Goal: Check status: Check status

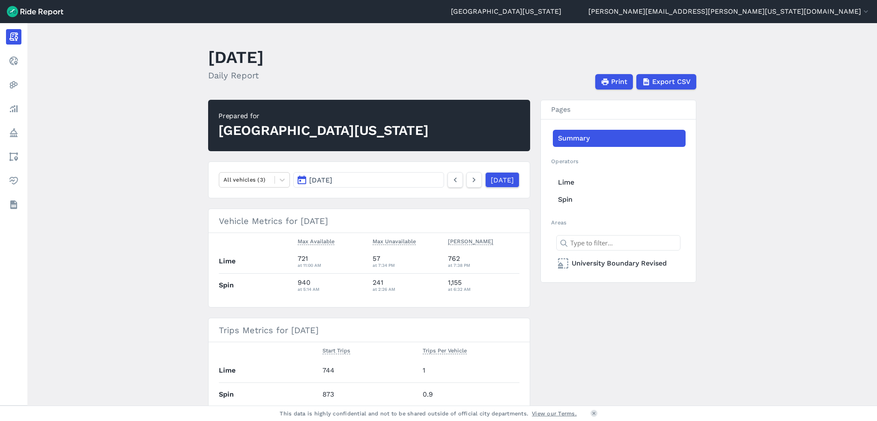
click at [330, 183] on span "[DATE]" at bounding box center [320, 180] width 23 height 8
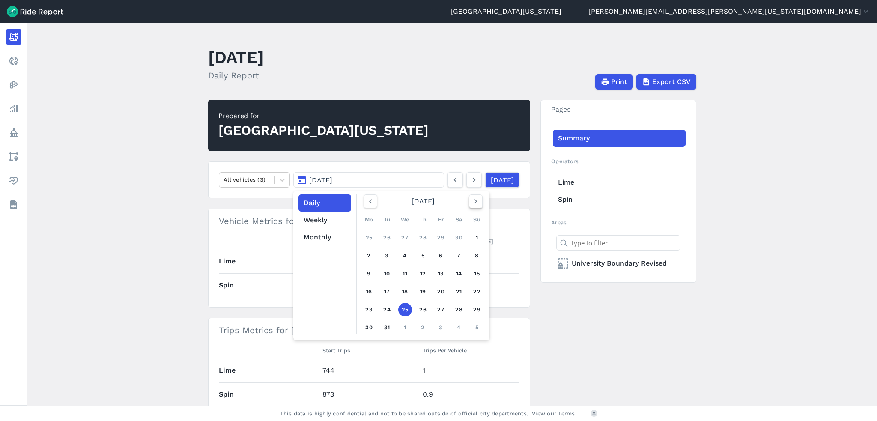
click at [471, 199] on icon "button" at bounding box center [475, 201] width 9 height 9
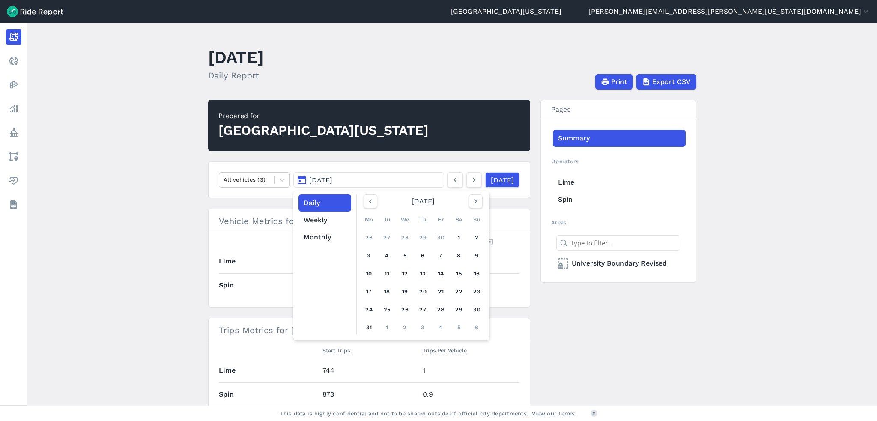
click at [375, 178] on button "[DATE]" at bounding box center [368, 179] width 151 height 15
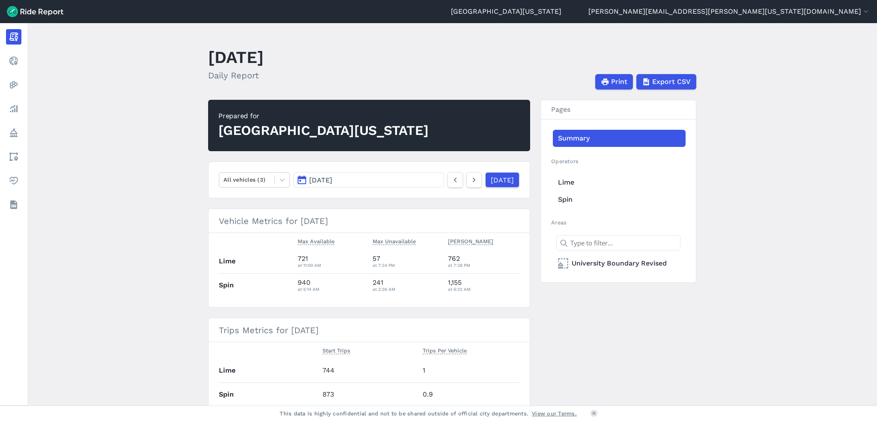
click at [407, 183] on button "[DATE]" at bounding box center [368, 179] width 151 height 15
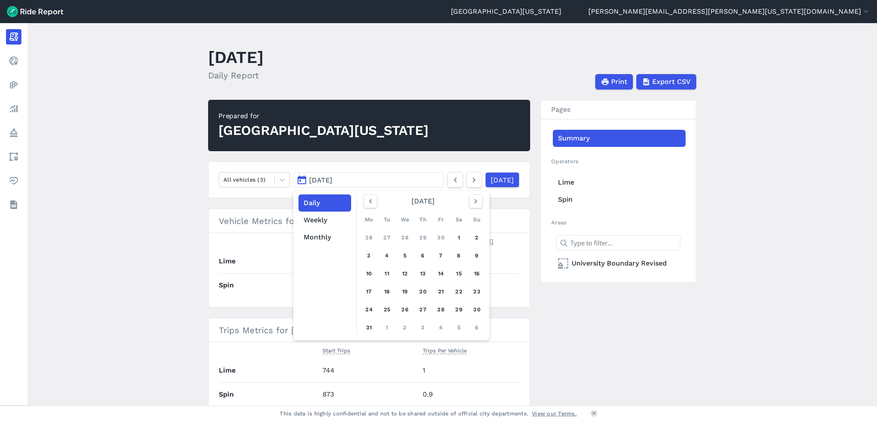
click at [411, 205] on div "October 2022" at bounding box center [423, 201] width 126 height 14
click at [474, 202] on use "button" at bounding box center [475, 201] width 3 height 4
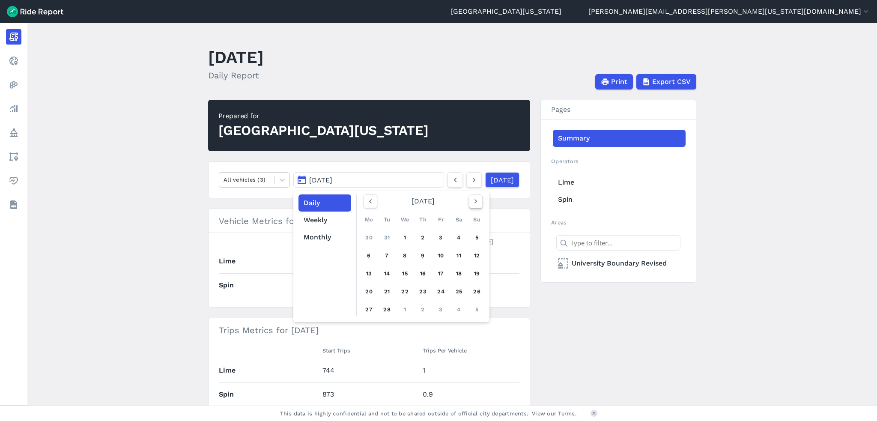
click at [474, 202] on use "button" at bounding box center [475, 201] width 3 height 4
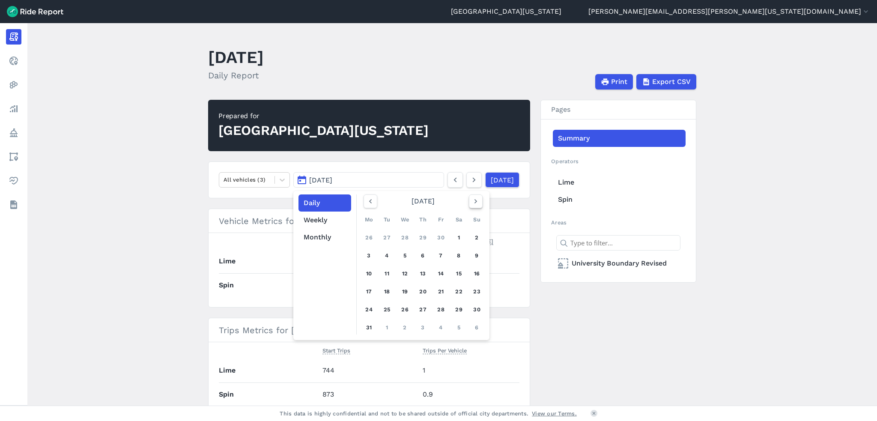
click at [474, 202] on use "button" at bounding box center [475, 201] width 3 height 4
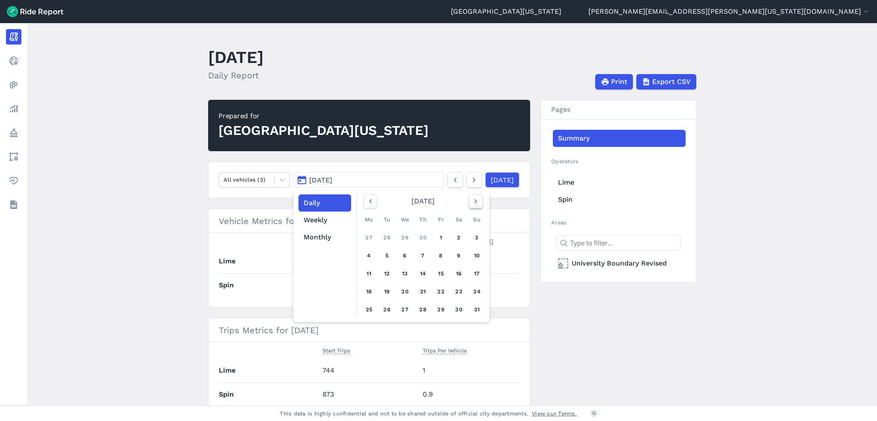
click at [474, 202] on use "button" at bounding box center [475, 201] width 3 height 4
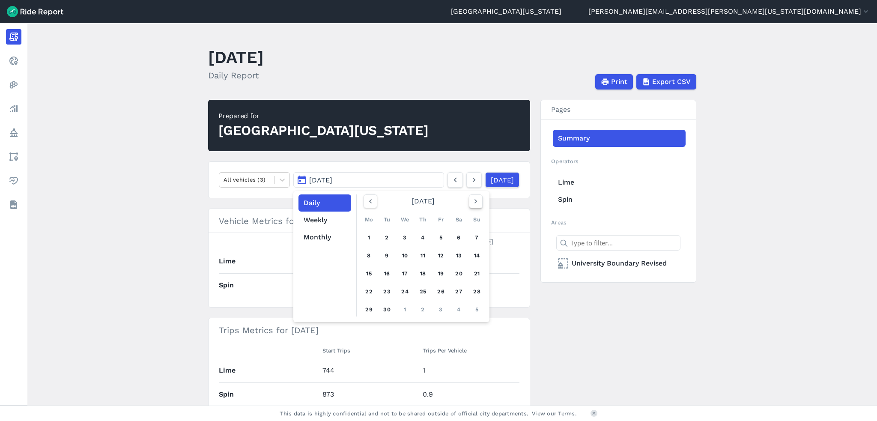
click at [474, 202] on use "button" at bounding box center [475, 201] width 3 height 4
click at [473, 203] on icon "button" at bounding box center [475, 201] width 9 height 9
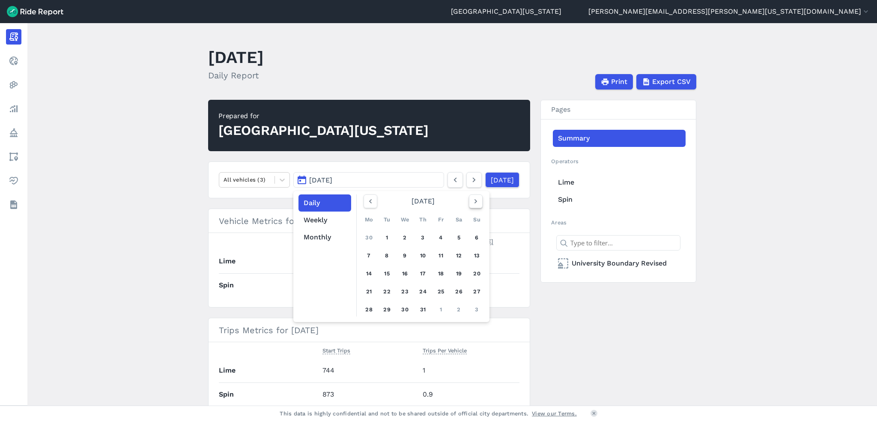
click at [473, 203] on icon "button" at bounding box center [475, 201] width 9 height 9
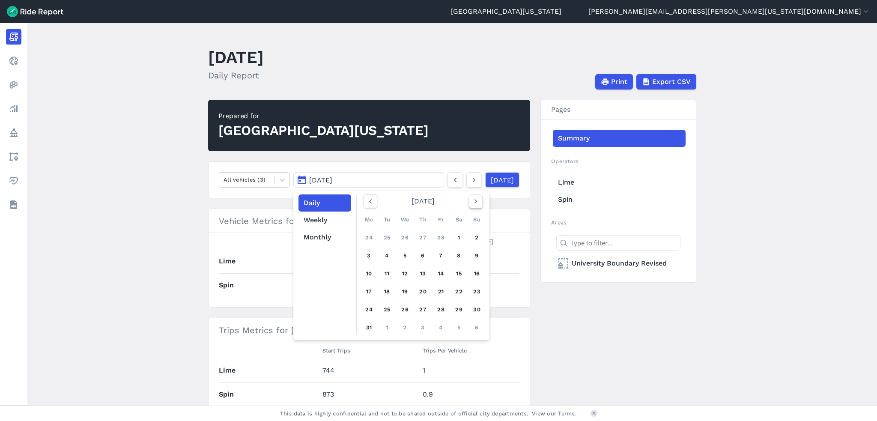
click at [473, 203] on icon "button" at bounding box center [475, 201] width 9 height 9
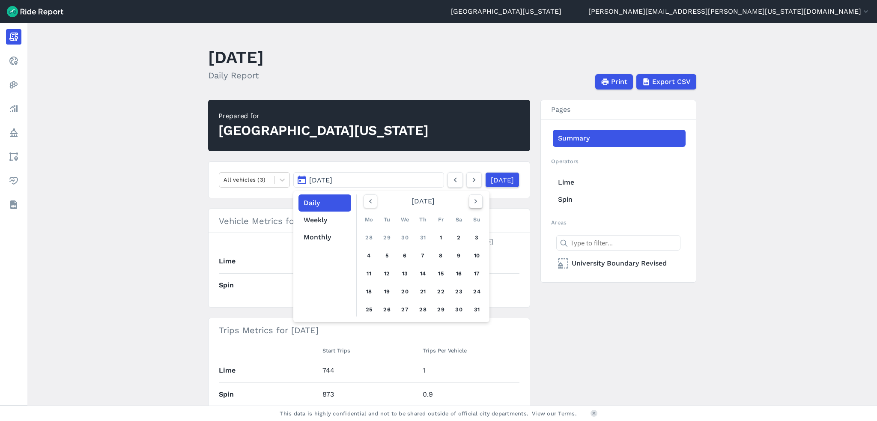
click at [473, 203] on icon "button" at bounding box center [475, 201] width 9 height 9
click at [455, 254] on link "11" at bounding box center [459, 256] width 14 height 14
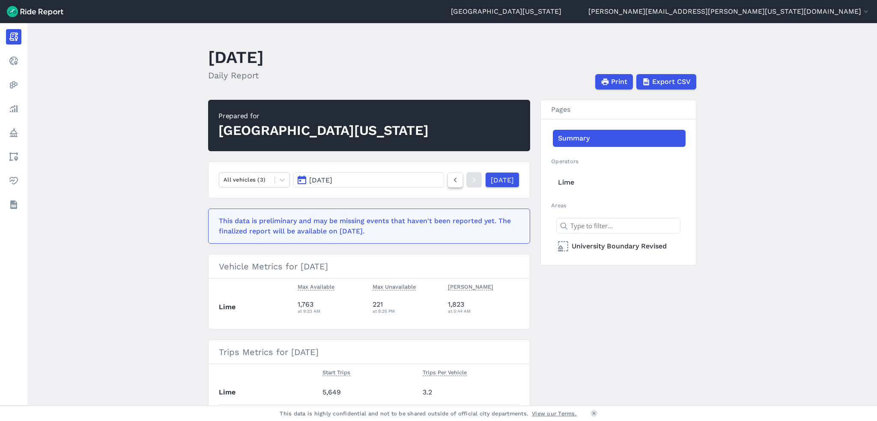
click at [454, 181] on use at bounding box center [455, 180] width 3 height 5
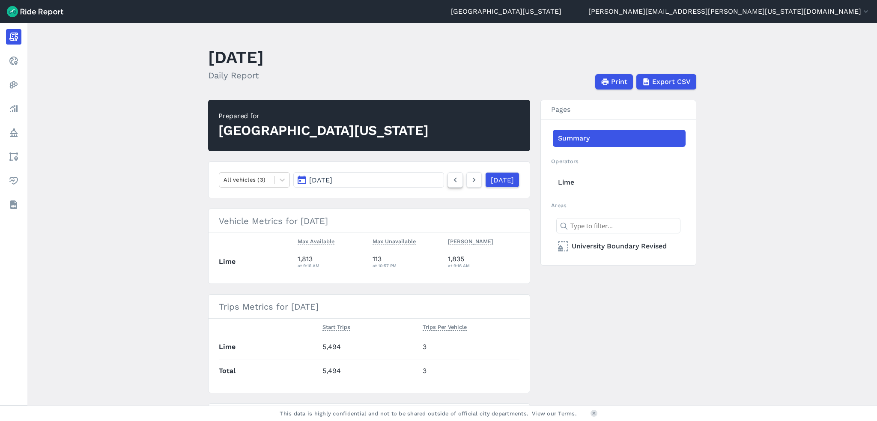
click at [454, 181] on use at bounding box center [455, 180] width 3 height 5
click at [469, 178] on icon at bounding box center [473, 180] width 9 height 10
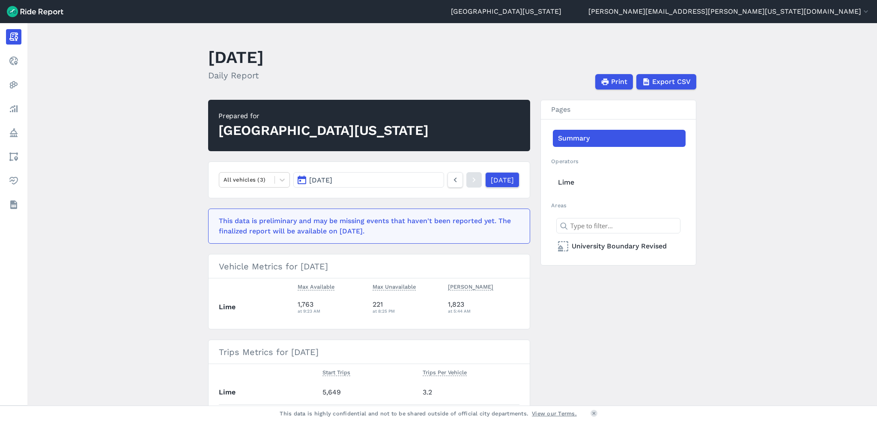
click at [469, 181] on icon at bounding box center [473, 180] width 9 height 10
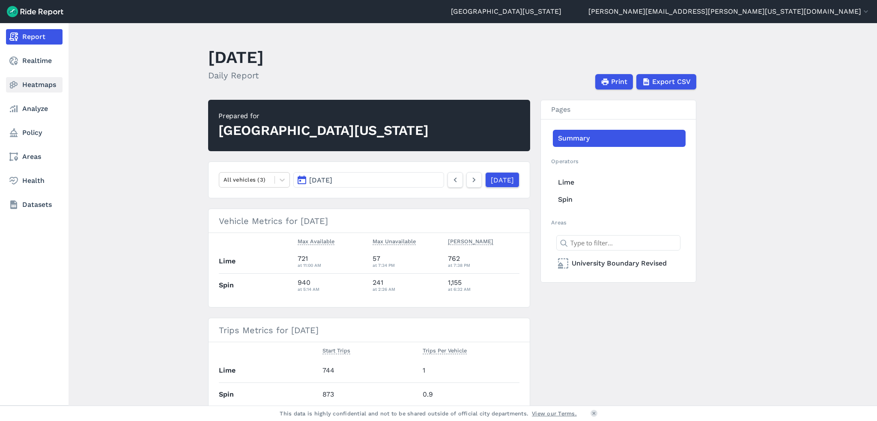
click at [22, 86] on link "Heatmaps" at bounding box center [34, 84] width 56 height 15
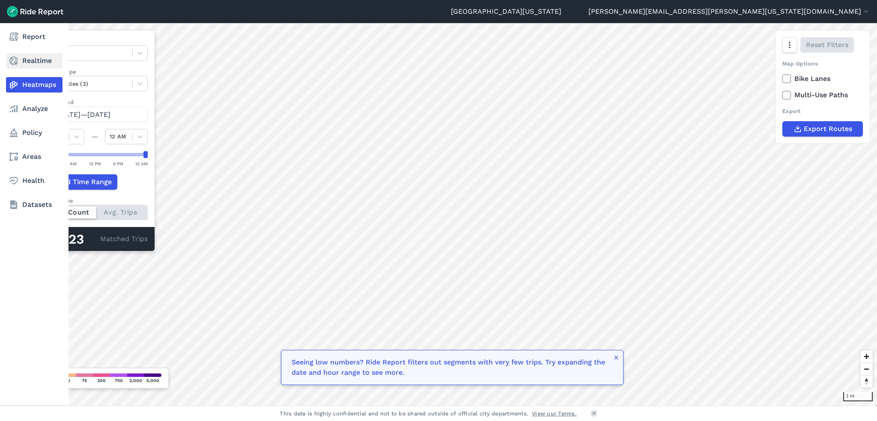
click at [19, 62] on link "Realtime" at bounding box center [34, 60] width 56 height 15
